Goal: Understand process/instructions

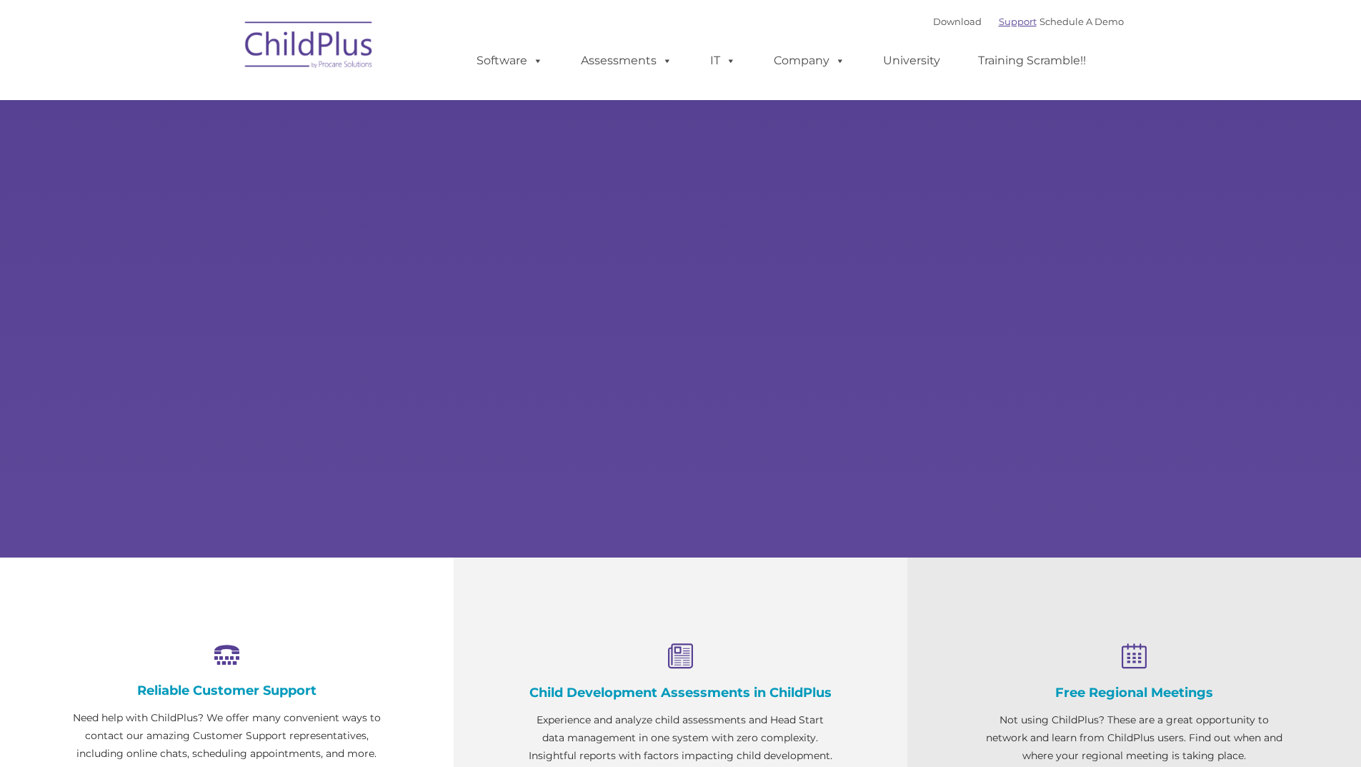
scroll to position [65, 0]
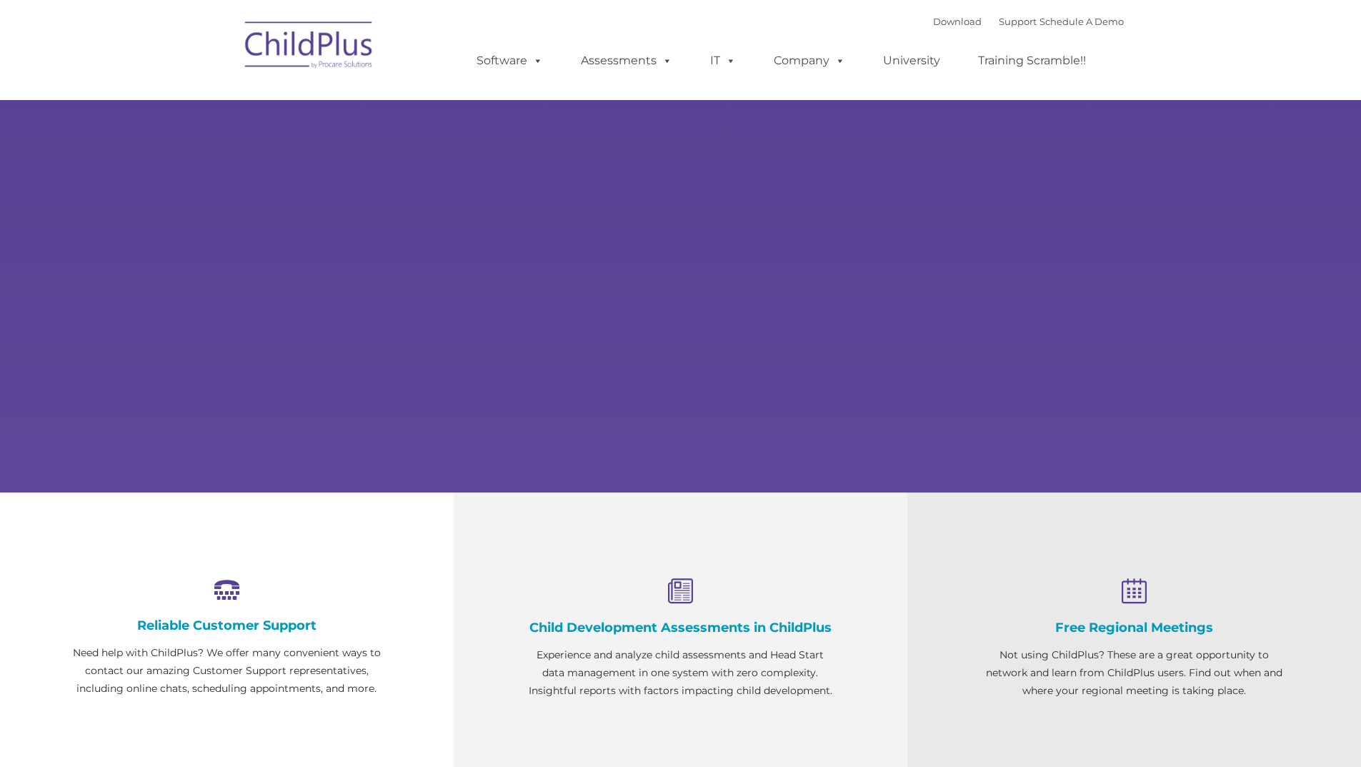
select select "MEDIUM"
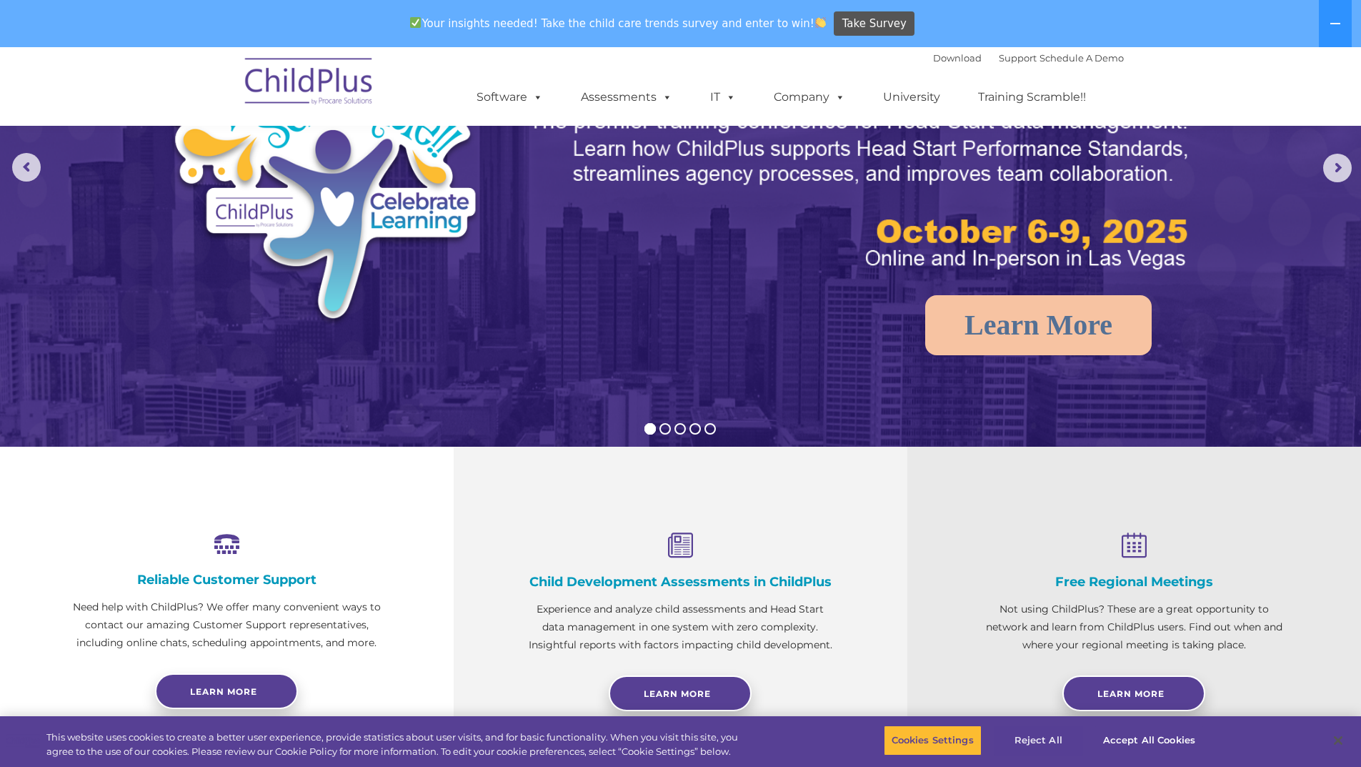
scroll to position [157, 0]
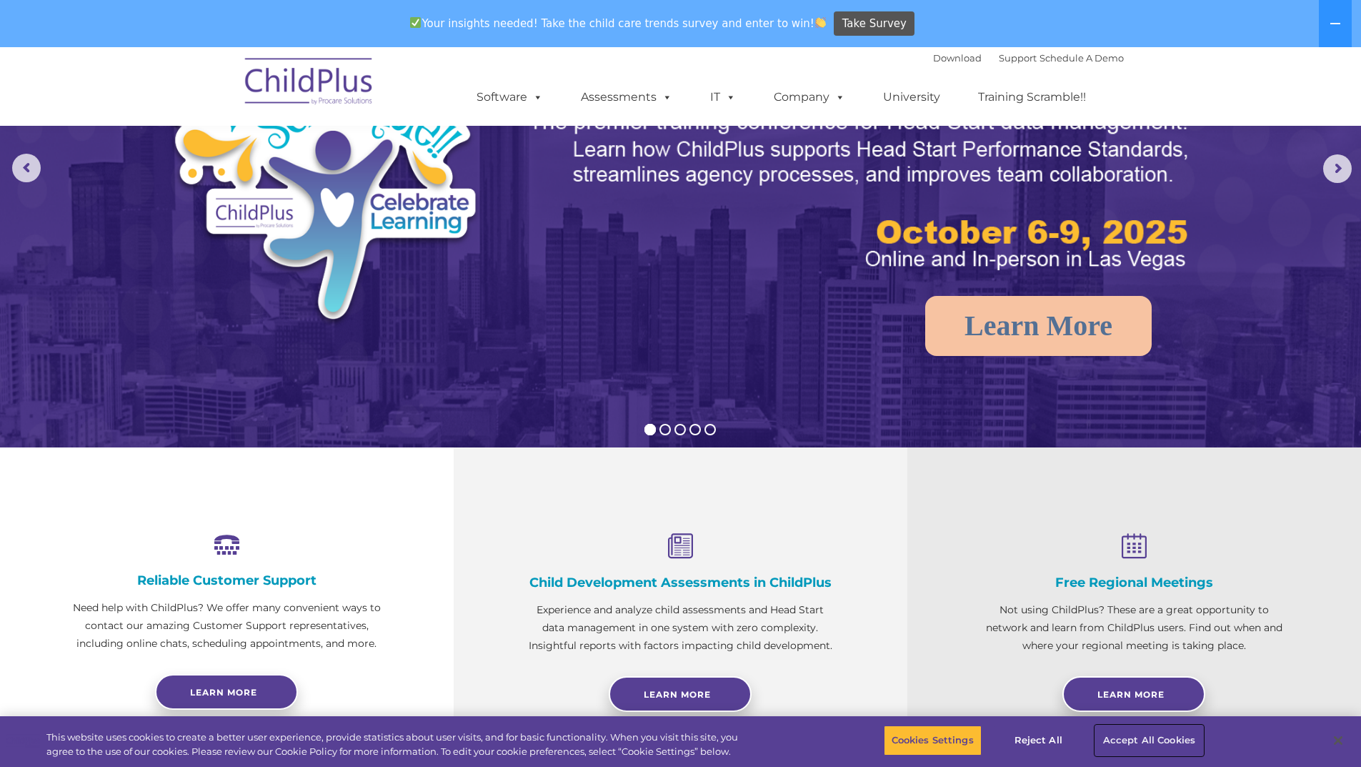
click at [1133, 745] on button "Accept All Cookies" at bounding box center [1150, 740] width 108 height 30
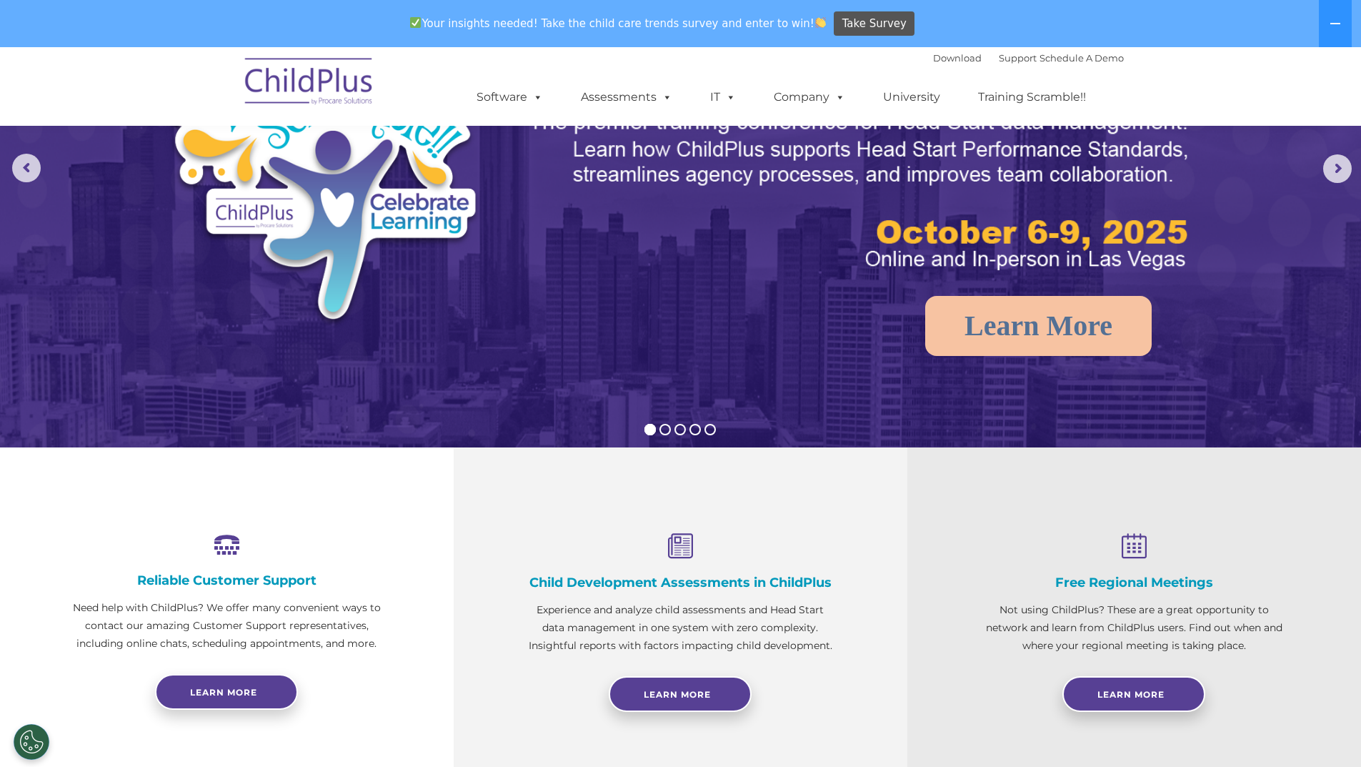
click at [312, 77] on img at bounding box center [309, 83] width 143 height 71
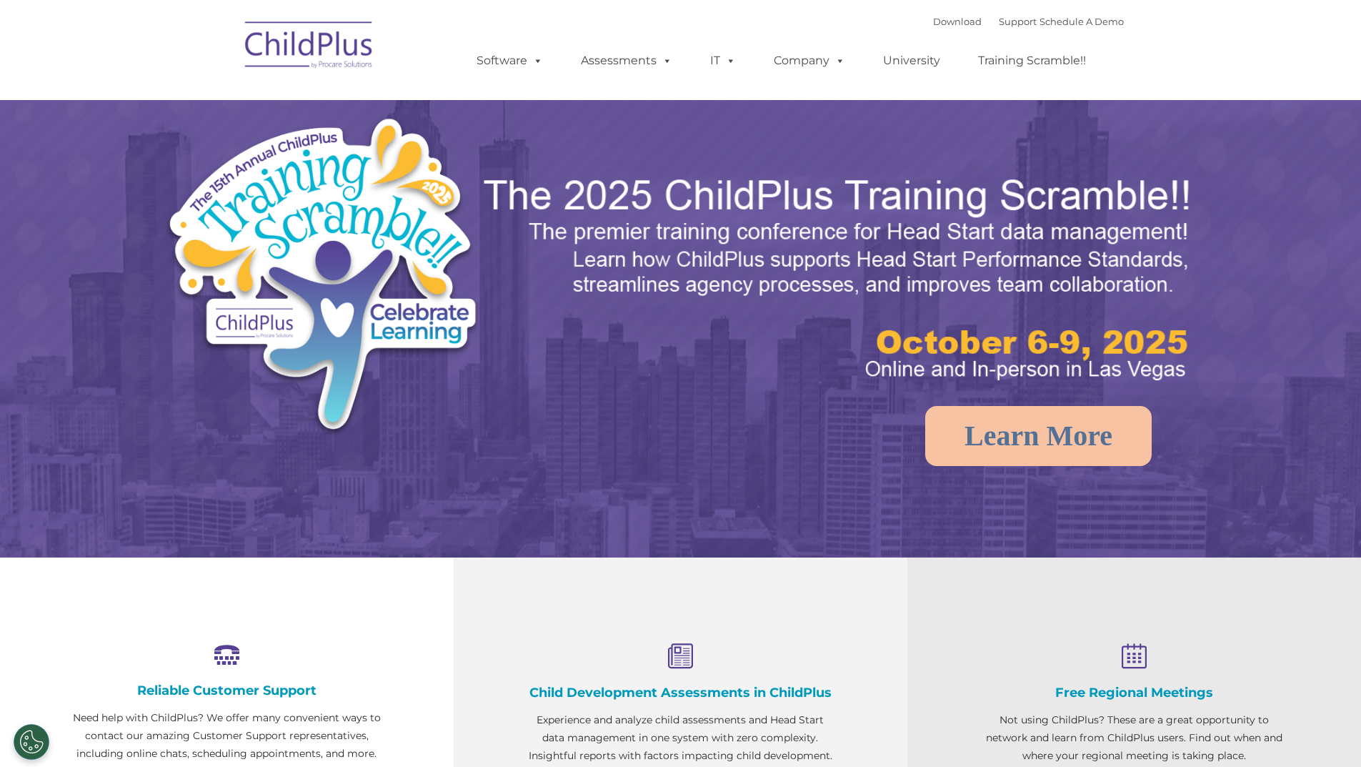
select select "MEDIUM"
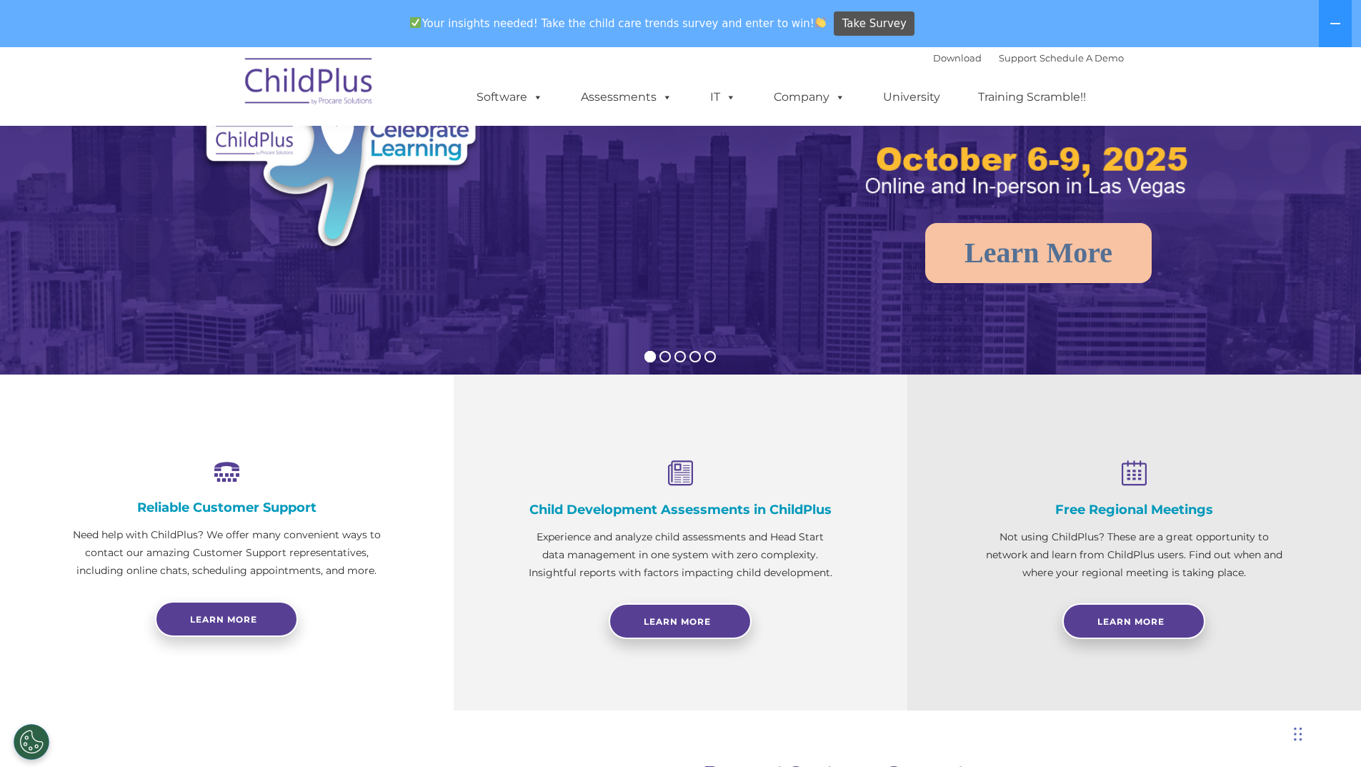
scroll to position [228, 0]
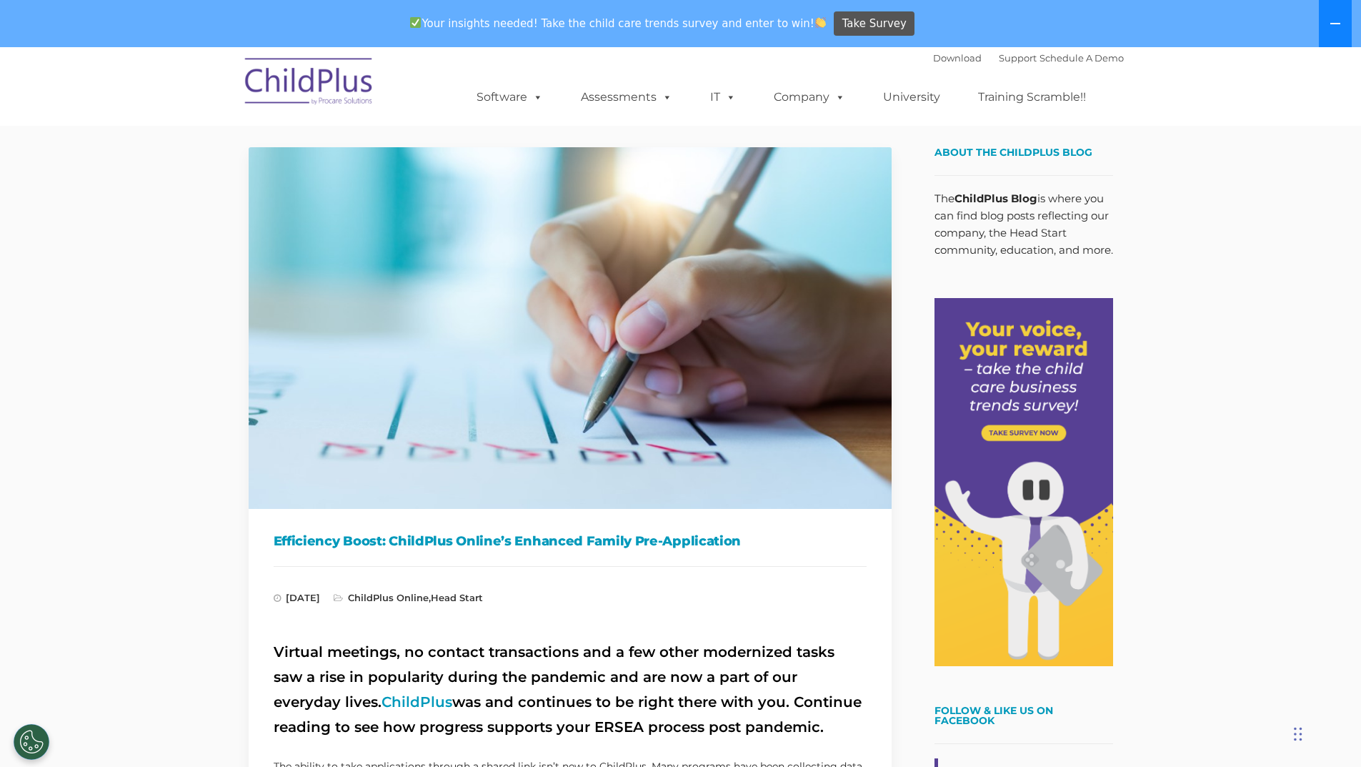
click at [1337, 24] on icon at bounding box center [1336, 23] width 10 height 1
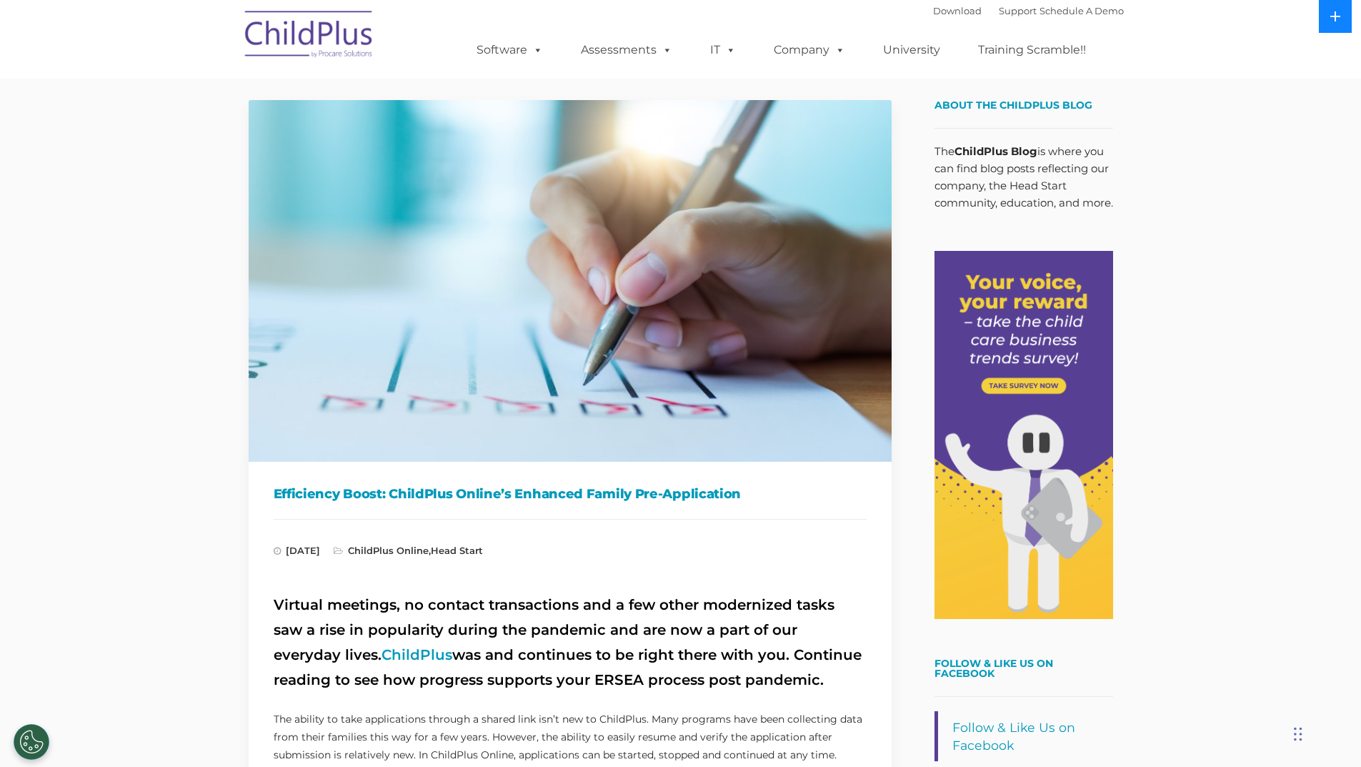
click at [1336, 24] on button at bounding box center [1335, 16] width 33 height 33
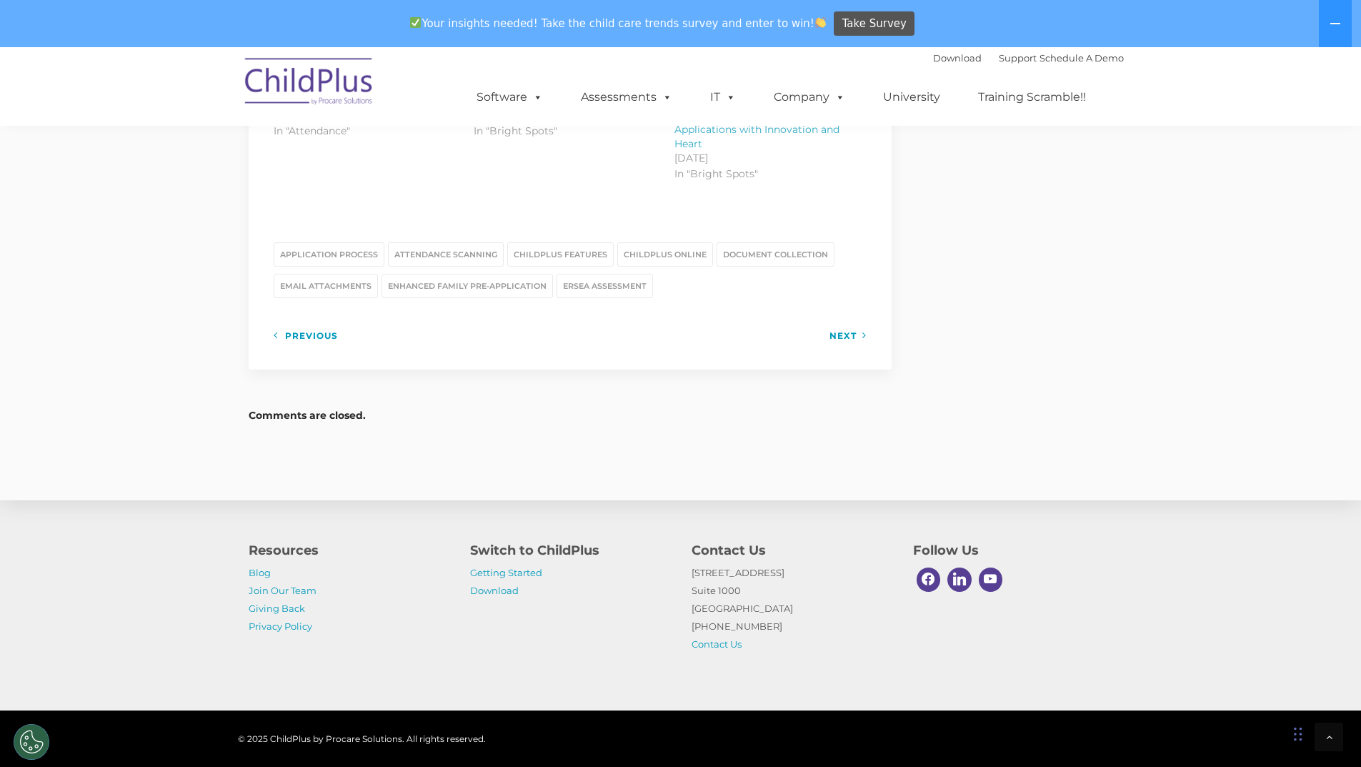
scroll to position [1937, 0]
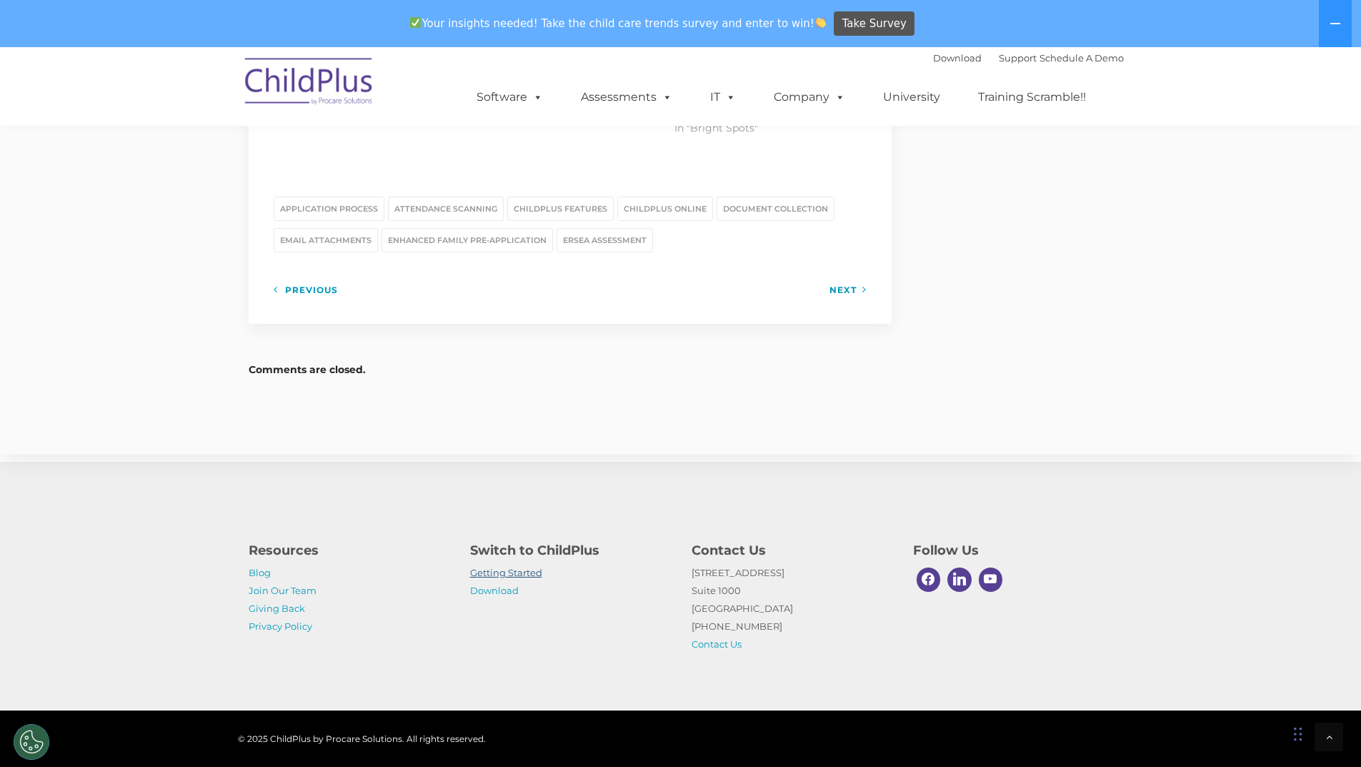
click at [490, 572] on link "Getting Started" at bounding box center [506, 572] width 72 height 11
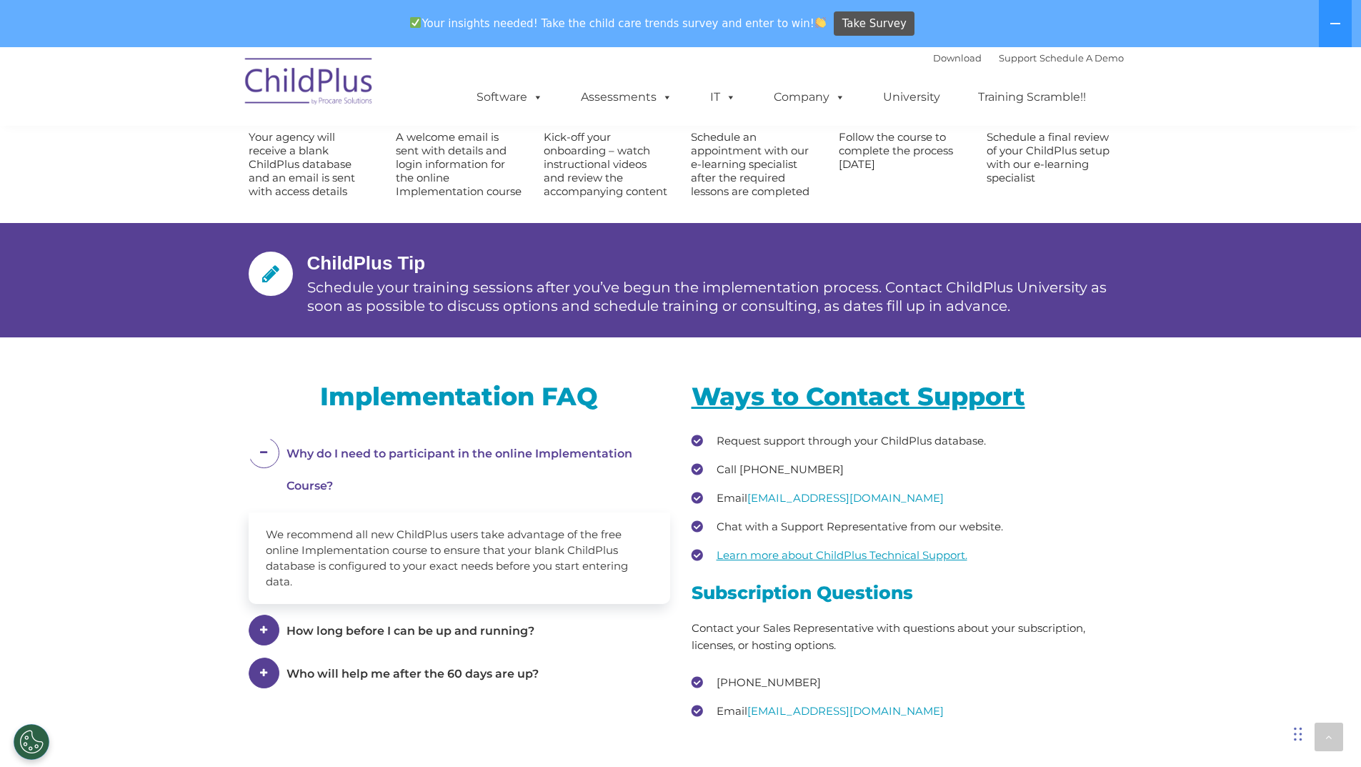
scroll to position [1665, 0]
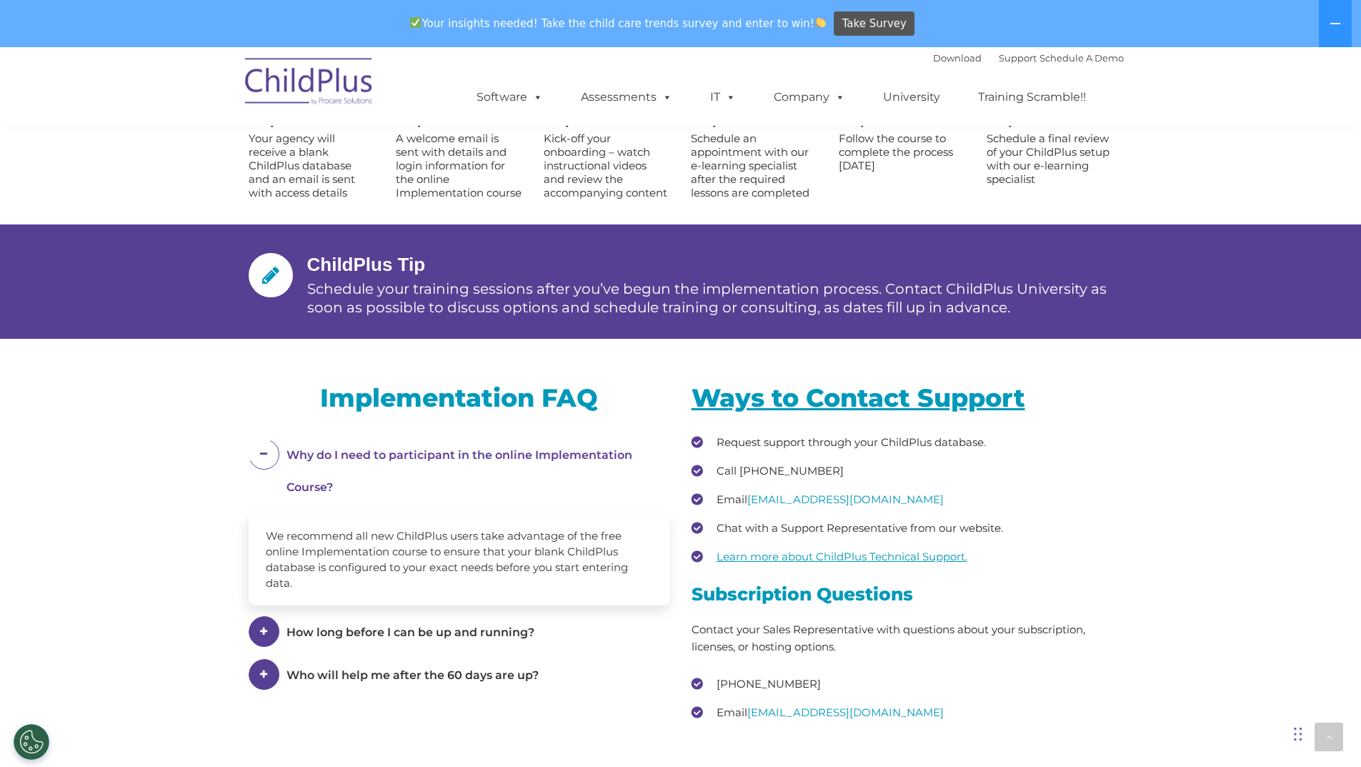
click at [1212, 125] on nav "Download Support | Schedule A Demo  MENU MENU Software ChildPlus: The original…" at bounding box center [680, 86] width 1361 height 79
click at [26, 750] on button "Cookies Settings" at bounding box center [32, 742] width 36 height 36
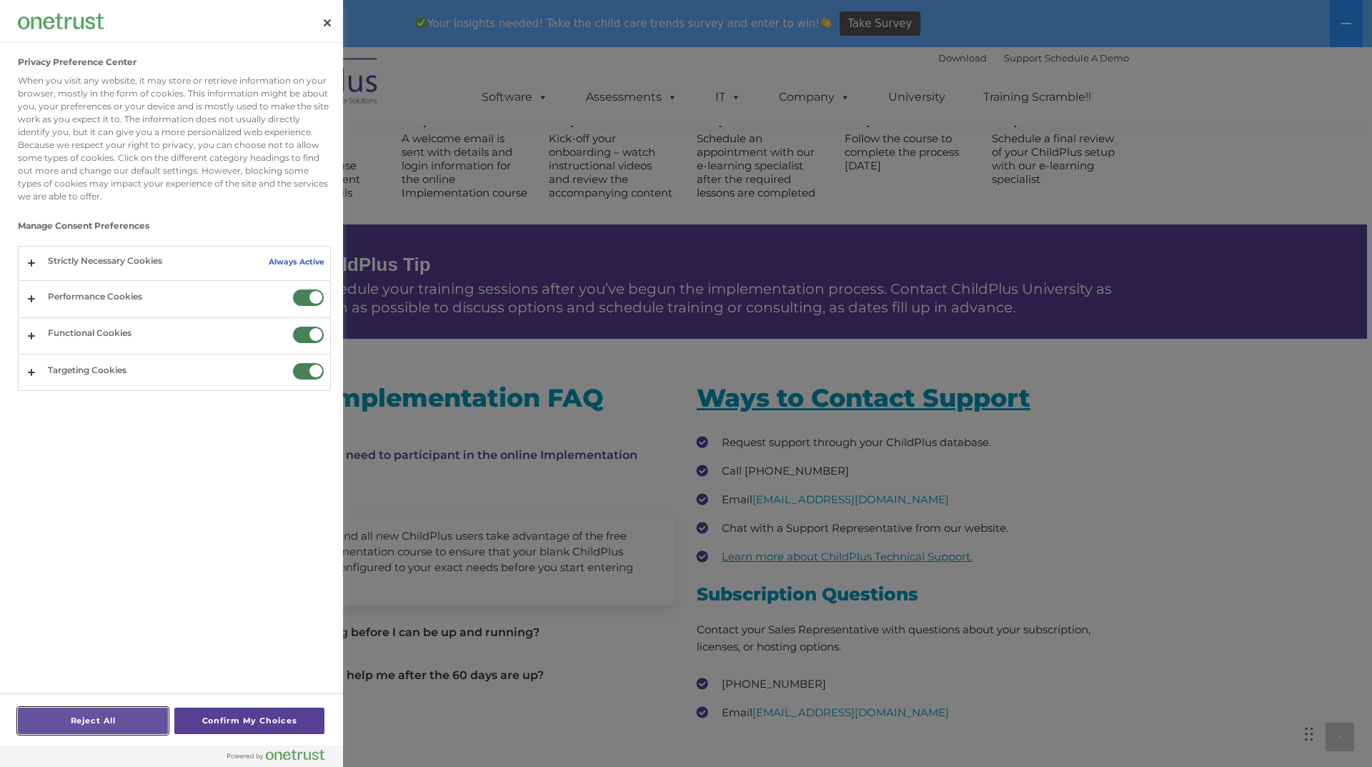
click at [125, 720] on button "Reject All" at bounding box center [93, 721] width 150 height 26
